Goal: Task Accomplishment & Management: Complete application form

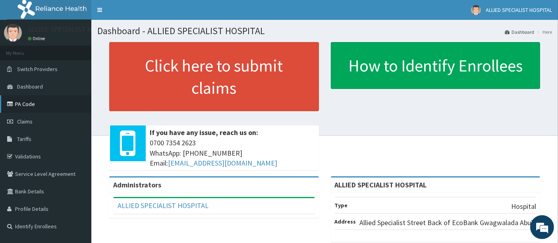
click at [40, 101] on link "PA Code" at bounding box center [45, 103] width 91 height 17
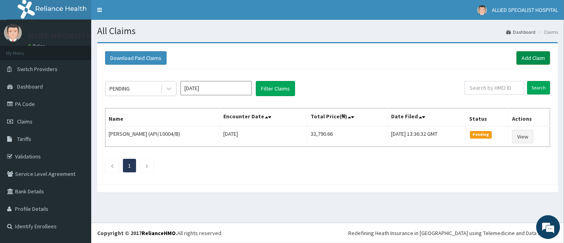
click at [534, 60] on link "Add Claim" at bounding box center [534, 57] width 34 height 13
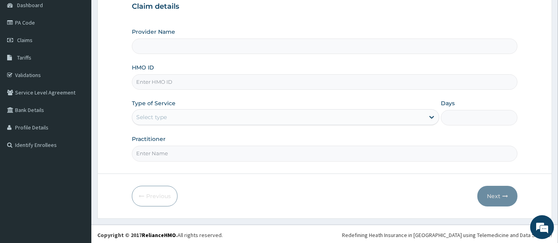
click at [228, 82] on input "HMO ID" at bounding box center [325, 81] width 386 height 15
type input "ALLIED SPECIALIST HOSPITAL"
paste input "RTR/10004/B"
type input "RTR/10004/B"
click at [236, 117] on div "Select type" at bounding box center [278, 117] width 292 height 13
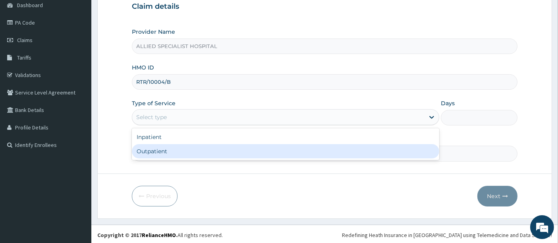
click at [215, 154] on div "Outpatient" at bounding box center [285, 151] width 307 height 14
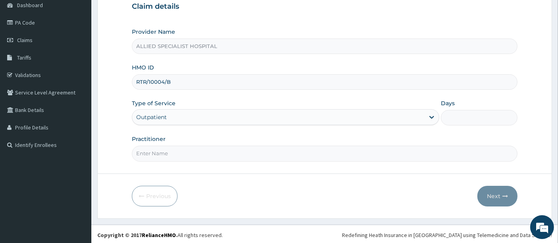
type input "1"
click at [215, 154] on input "Practitioner" at bounding box center [325, 153] width 386 height 15
type input "DR SAM"
click at [487, 193] on button "Next" at bounding box center [497, 196] width 40 height 21
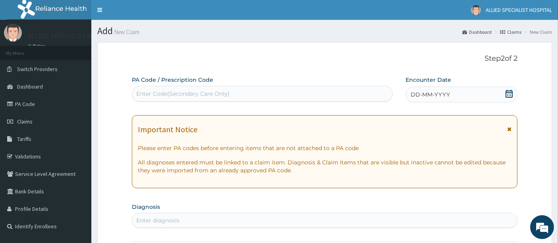
click at [195, 90] on div "Enter Code(Secondary Care Only)" at bounding box center [182, 94] width 93 height 8
type input "V"
paste input "PA/CD9BCF"
type input "PA/CD9BCF"
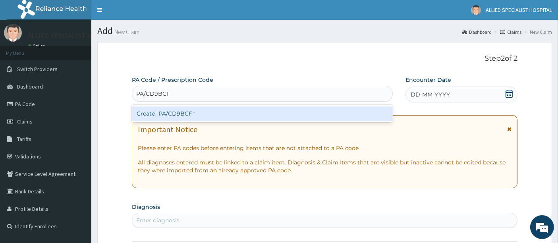
click at [193, 116] on div "Create "PA/CD9BCF"" at bounding box center [262, 113] width 261 height 14
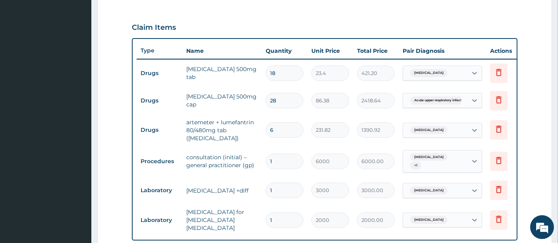
scroll to position [301, 0]
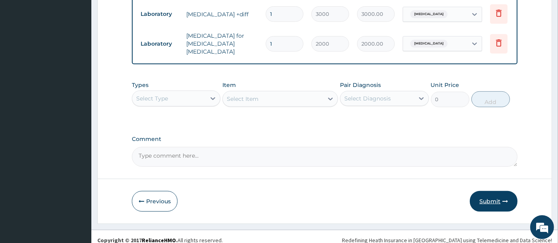
click at [501, 201] on button "Submit" at bounding box center [493, 201] width 48 height 21
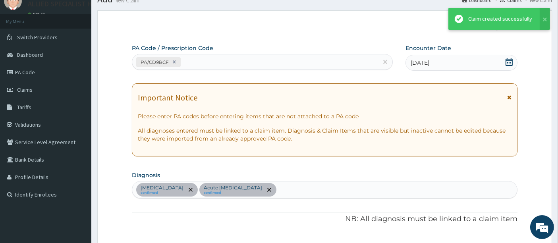
scroll to position [433, 0]
